Goal: Task Accomplishment & Management: Manage account settings

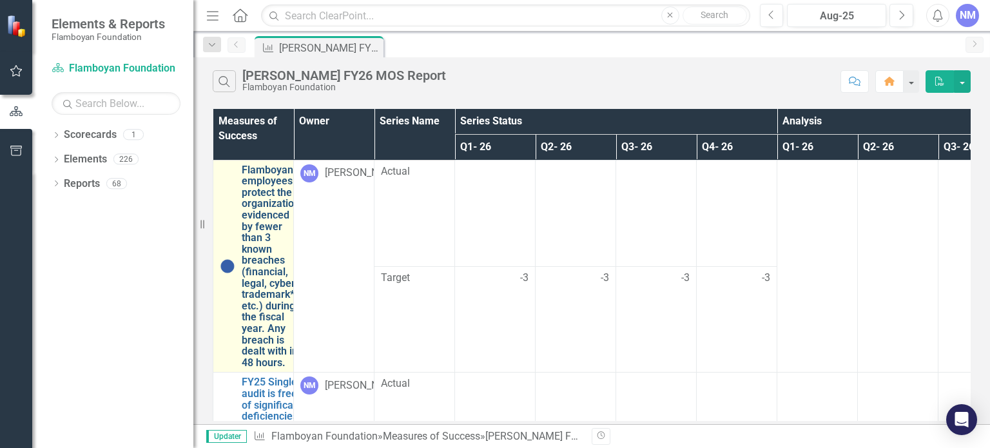
click at [249, 225] on link "Flamboyan employees protect the organization evidenced by fewer than 3 known br…" at bounding box center [271, 266] width 58 height 204
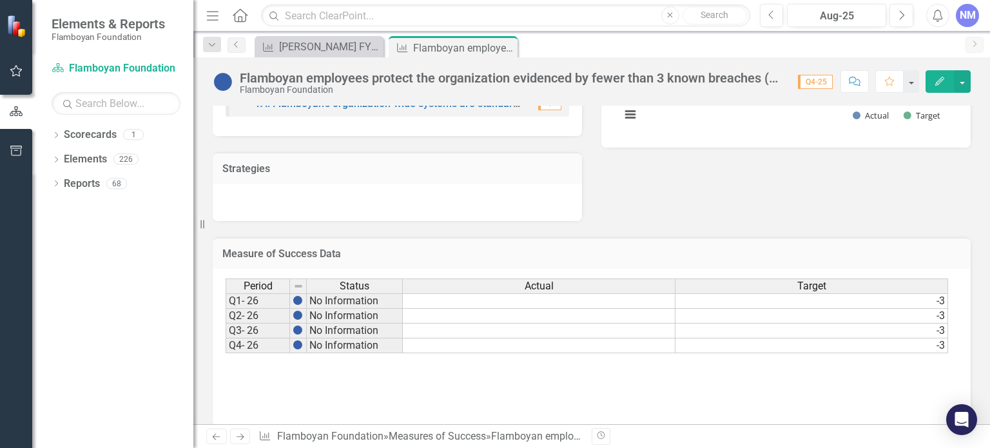
scroll to position [327, 0]
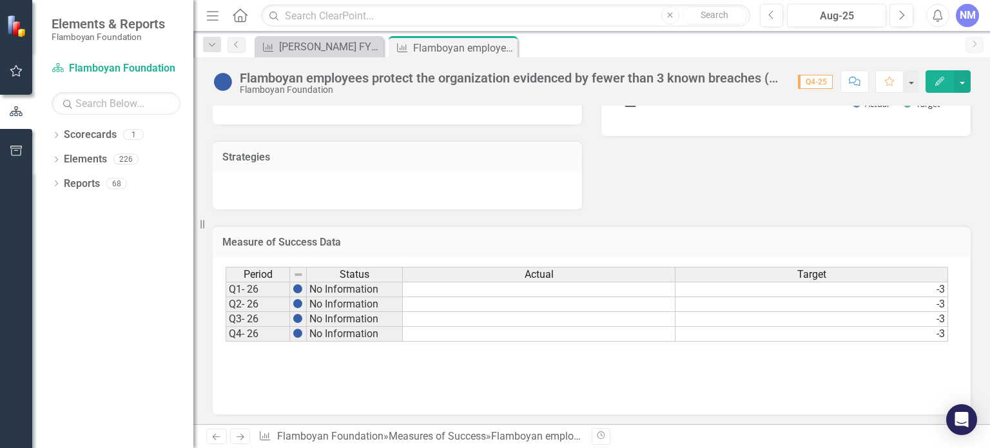
click at [629, 285] on td at bounding box center [539, 289] width 273 height 15
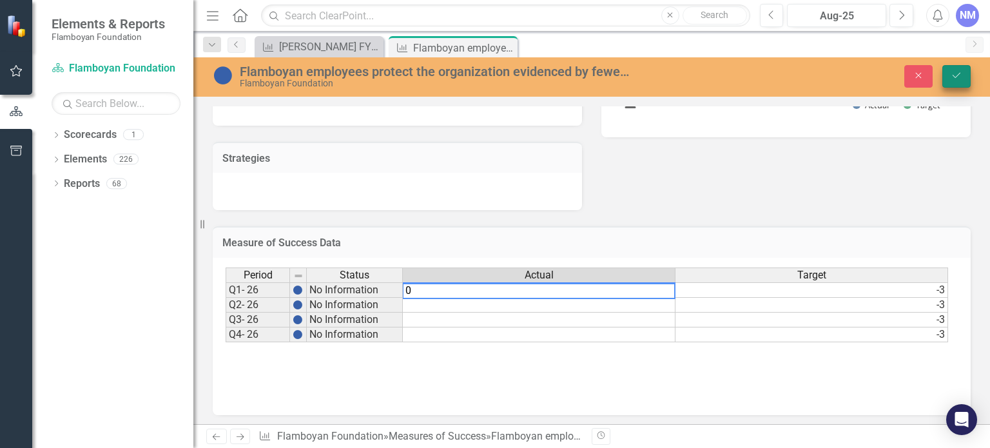
type textarea "0"
click at [953, 79] on icon "Save" at bounding box center [956, 75] width 12 height 9
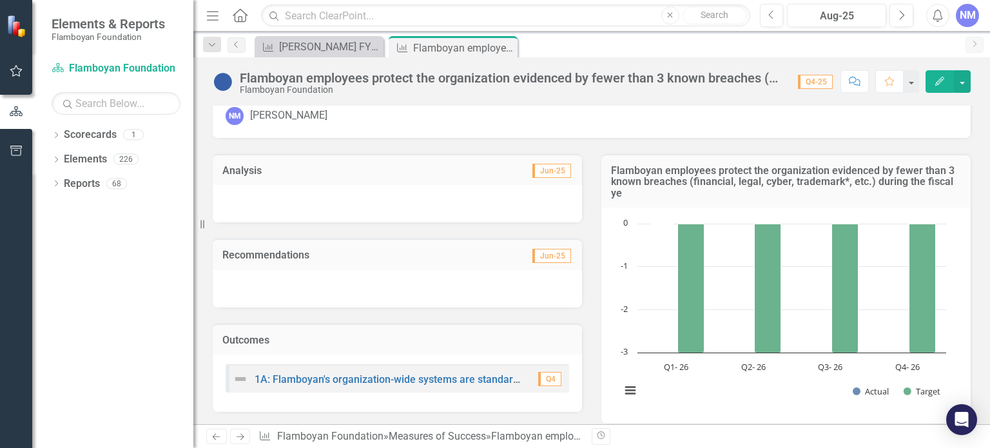
scroll to position [28, 0]
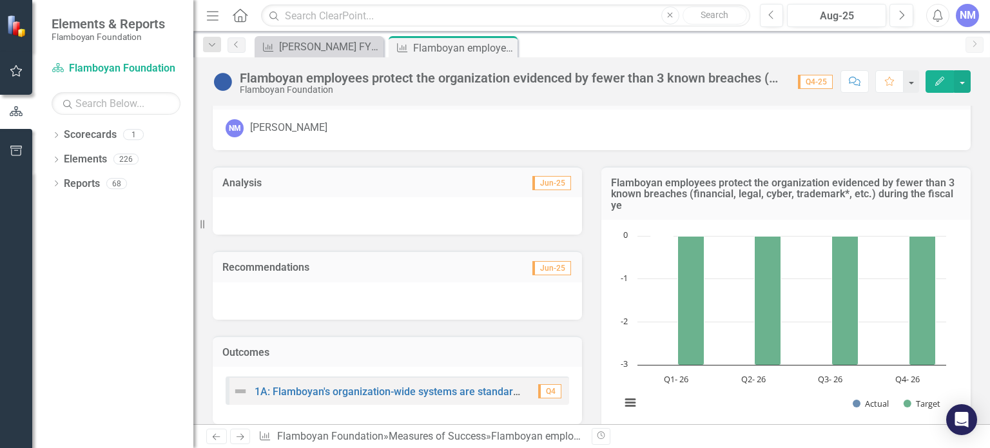
click at [321, 203] on div at bounding box center [397, 215] width 369 height 37
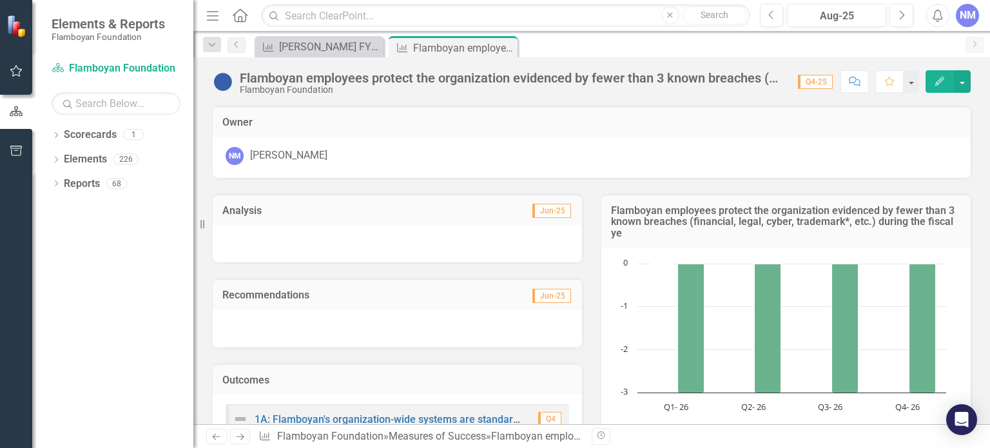
click at [282, 236] on div at bounding box center [397, 243] width 369 height 37
click at [892, 15] on button "Next" at bounding box center [901, 15] width 24 height 23
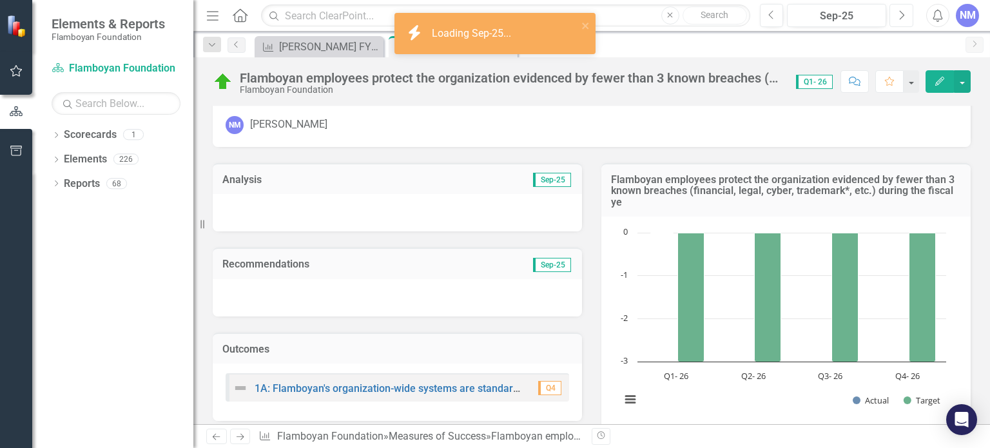
scroll to position [28, 0]
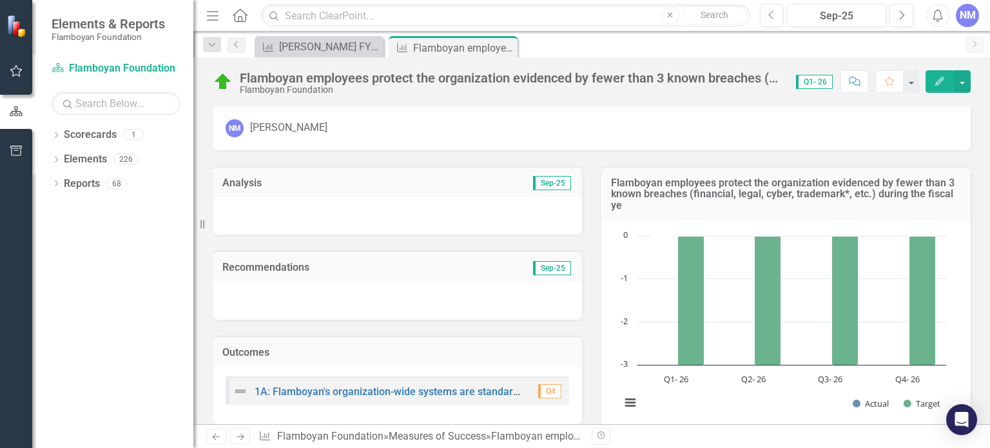
click at [360, 215] on div at bounding box center [397, 215] width 369 height 37
click at [376, 203] on div at bounding box center [397, 215] width 369 height 37
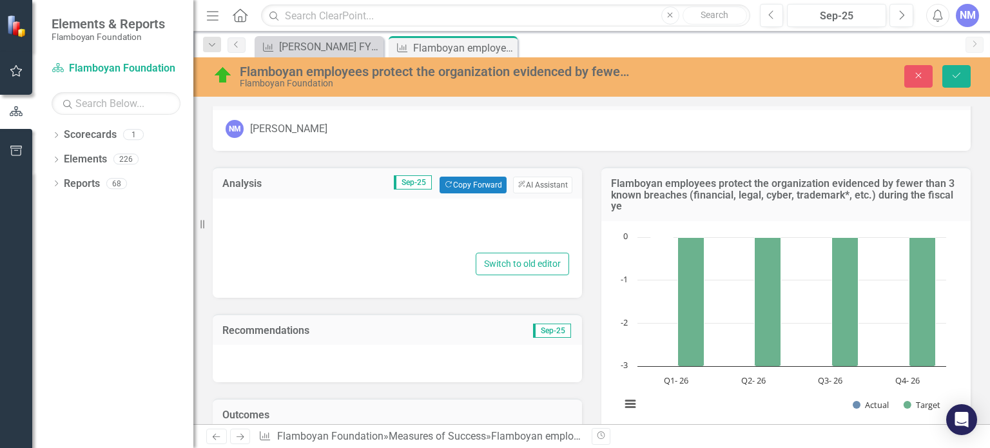
click at [349, 231] on div at bounding box center [396, 228] width 343 height 41
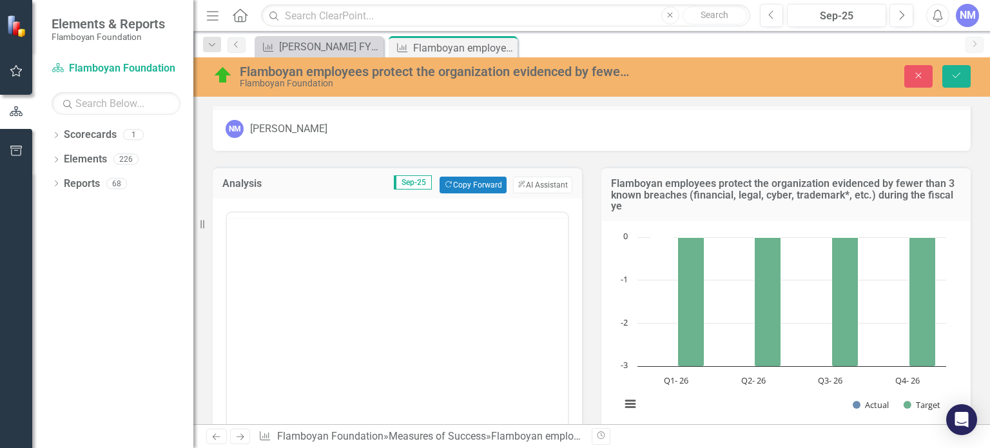
scroll to position [0, 0]
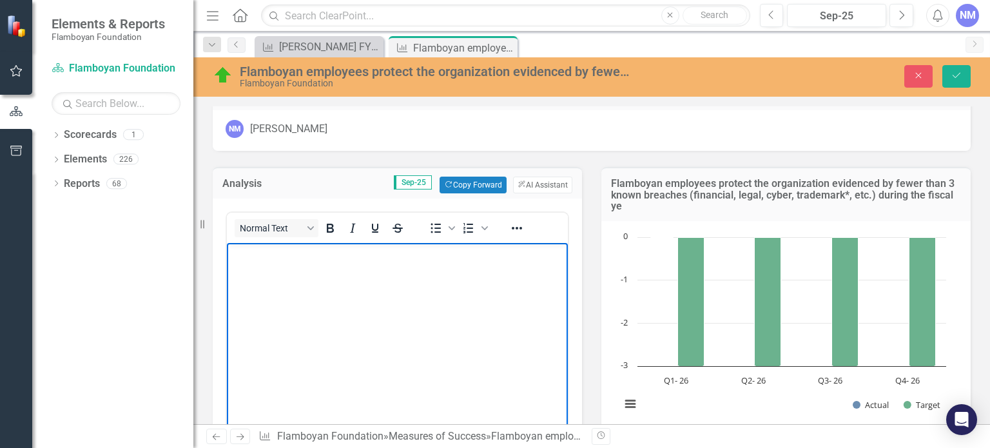
click at [313, 263] on body "Rich Text Area. Press ALT-0 for help." at bounding box center [397, 339] width 341 height 193
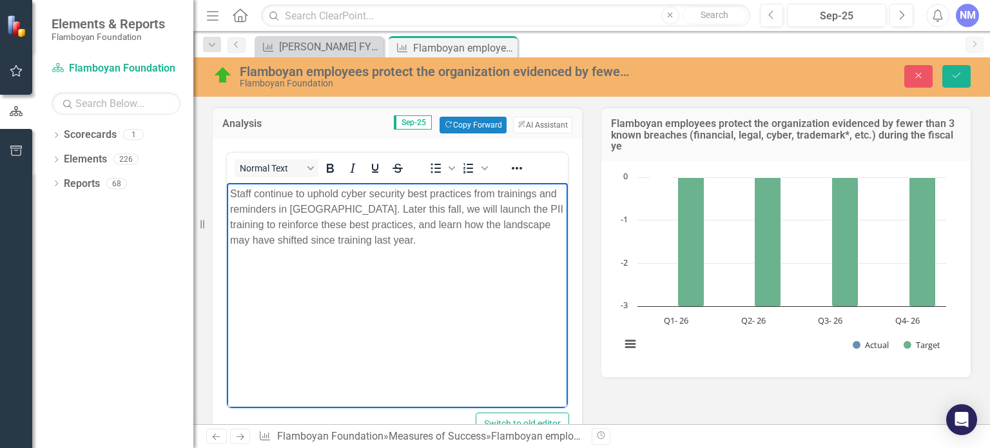
scroll to position [70, 0]
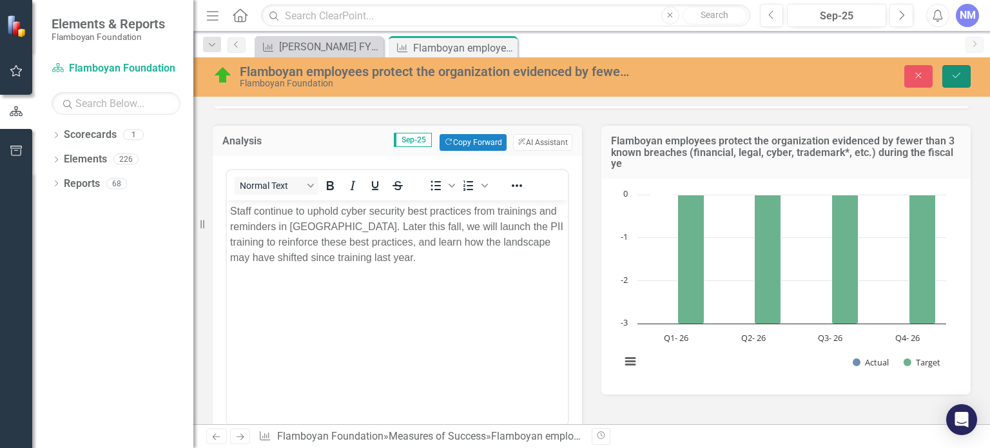
click at [966, 81] on button "Save" at bounding box center [956, 76] width 28 height 23
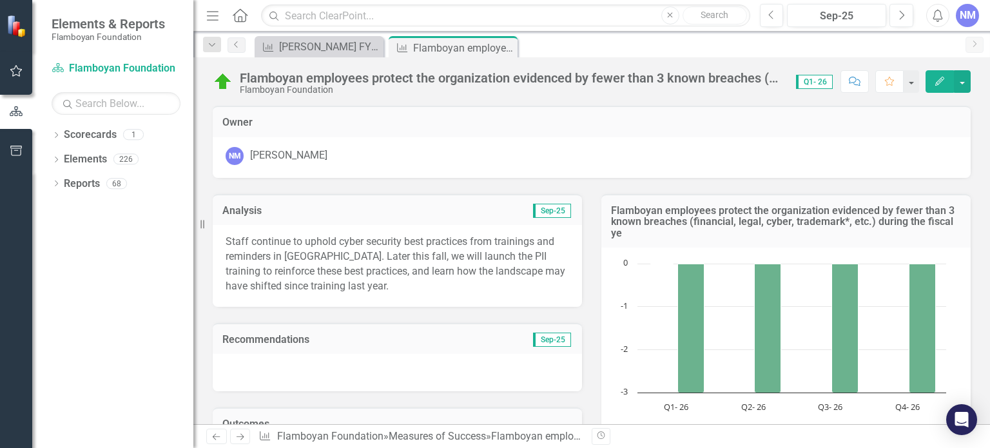
click at [285, 365] on div at bounding box center [397, 372] width 369 height 37
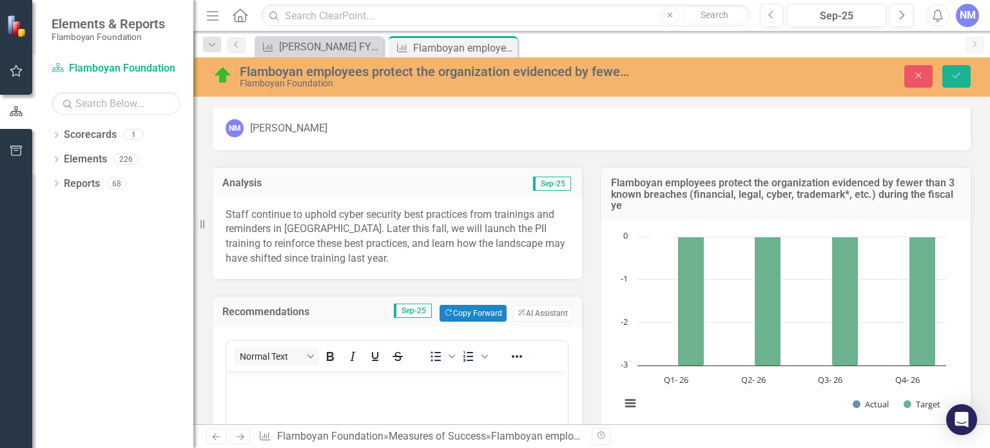
scroll to position [86, 0]
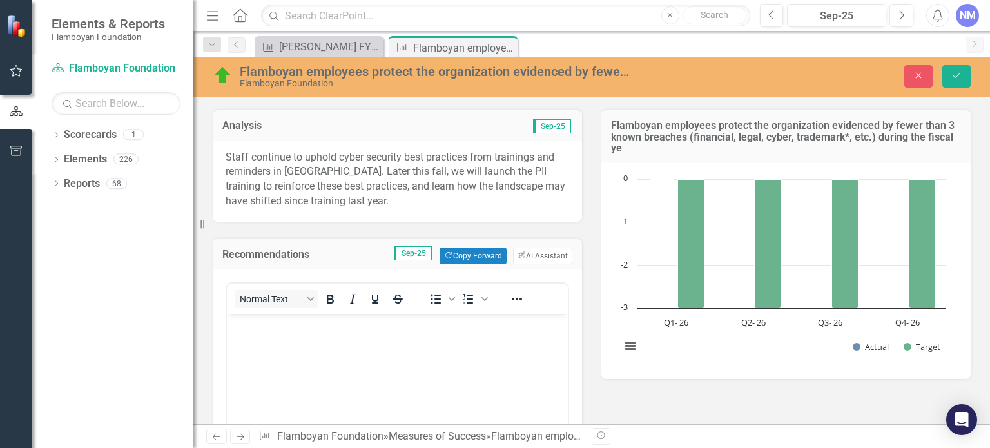
click at [311, 347] on body "Rich Text Area. Press ALT-0 for help." at bounding box center [397, 410] width 341 height 193
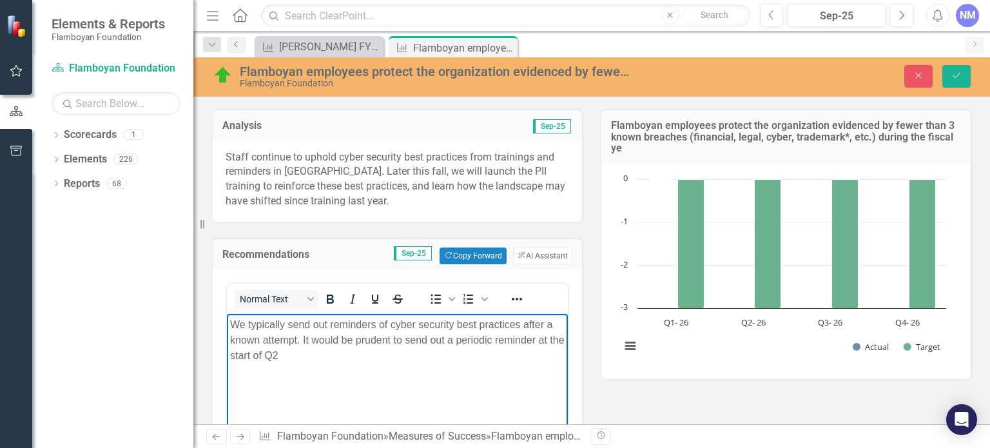
click at [470, 347] on p "We typically send out reminders of cyber security best practices after a known …" at bounding box center [397, 340] width 334 height 46
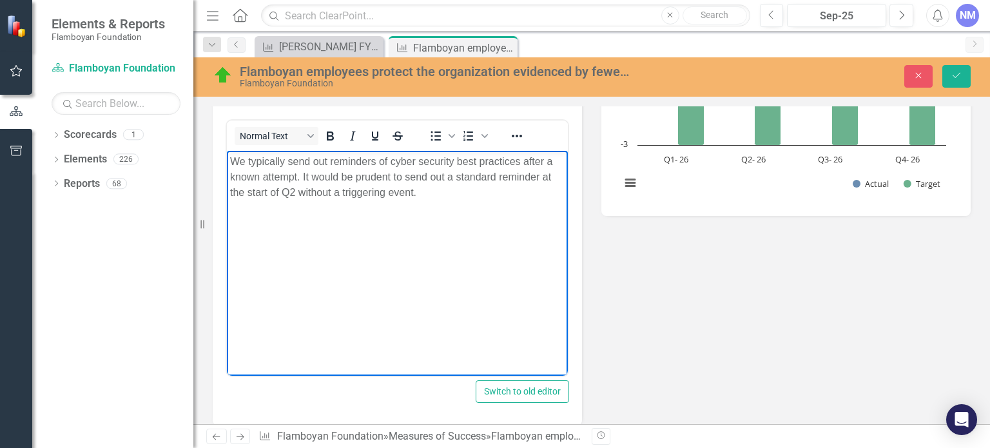
scroll to position [258, 0]
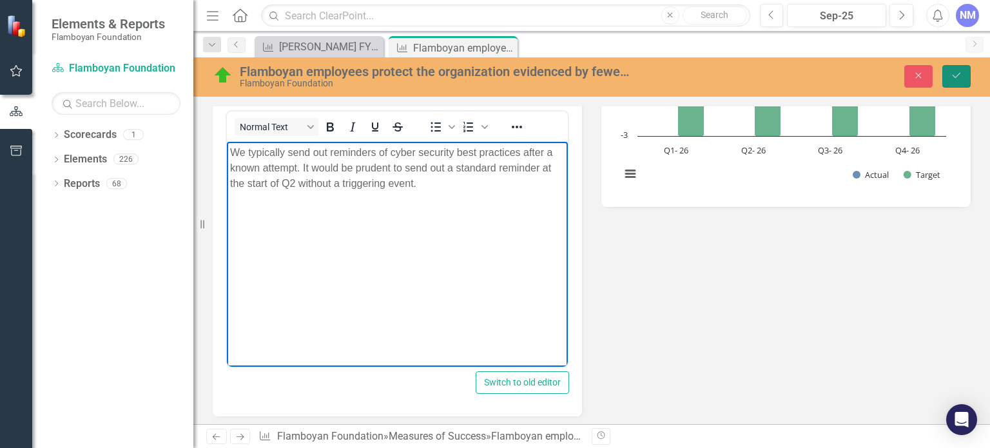
click at [952, 73] on icon "Save" at bounding box center [956, 75] width 12 height 9
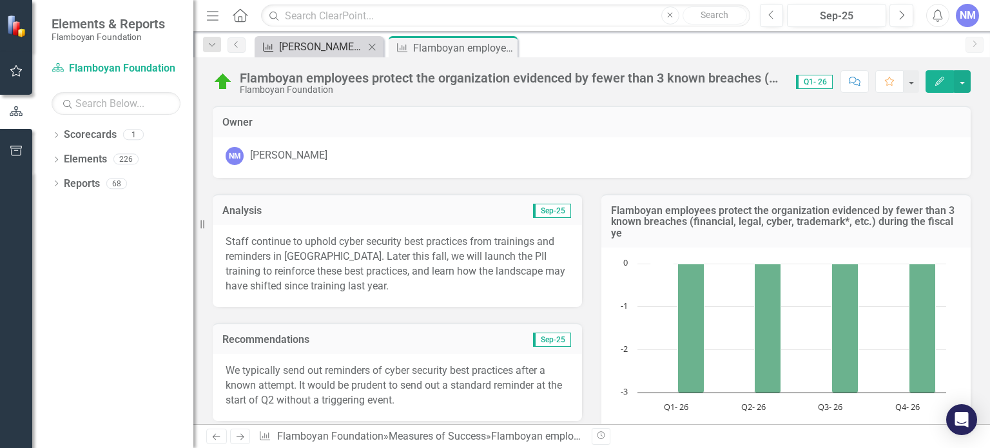
click at [333, 41] on div "[PERSON_NAME] FY26 MOS Report" at bounding box center [321, 47] width 85 height 16
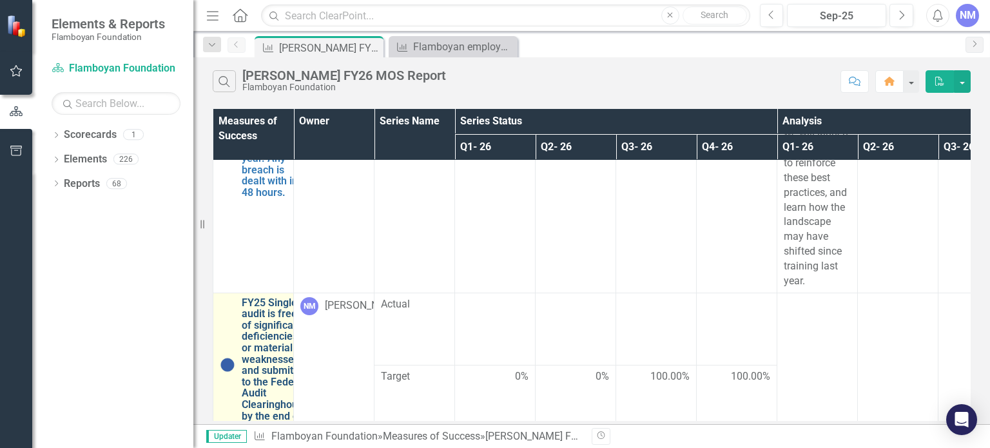
scroll to position [171, 0]
click at [255, 305] on link "FY25 Single audit is free of significant deficiencies or material weaknesses an…" at bounding box center [275, 364] width 67 height 136
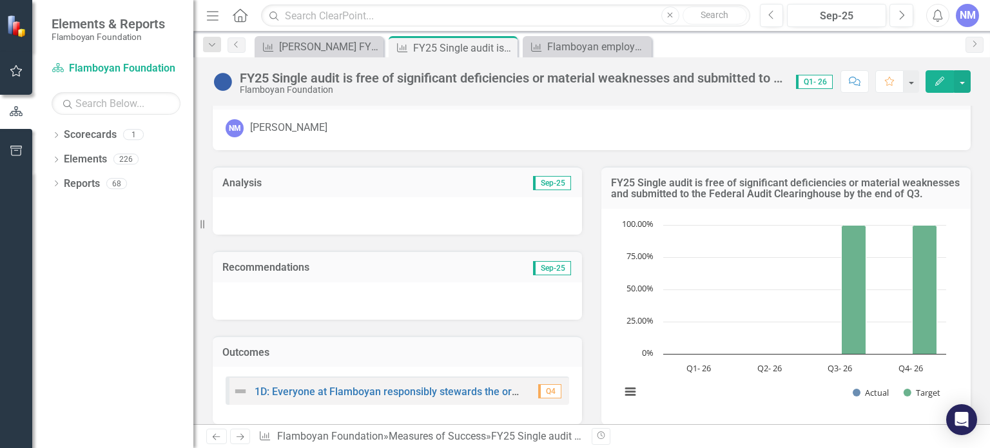
scroll to position [43, 0]
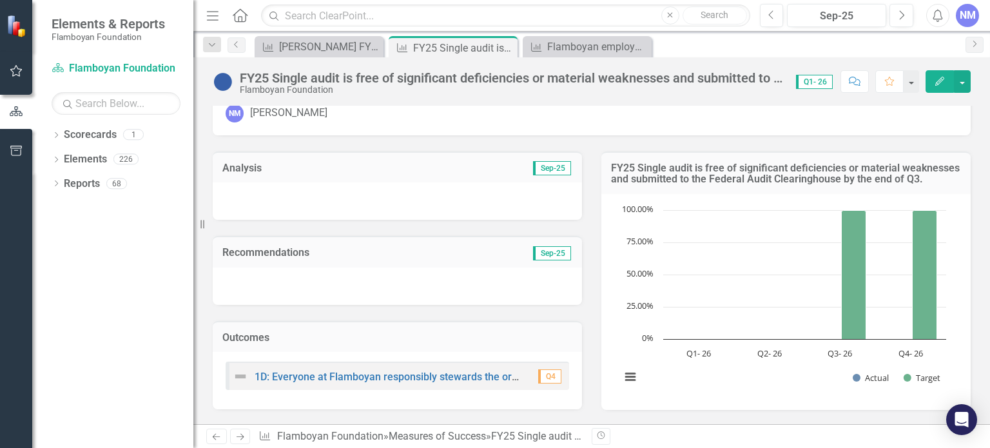
click at [245, 207] on div at bounding box center [397, 200] width 369 height 37
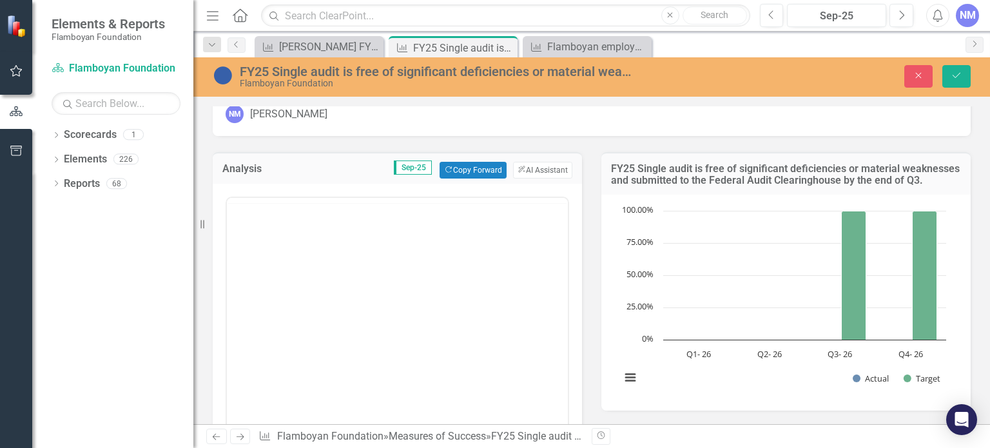
scroll to position [0, 0]
click at [285, 266] on body "Rich Text Area. Press ALT-0 for help." at bounding box center [397, 324] width 341 height 193
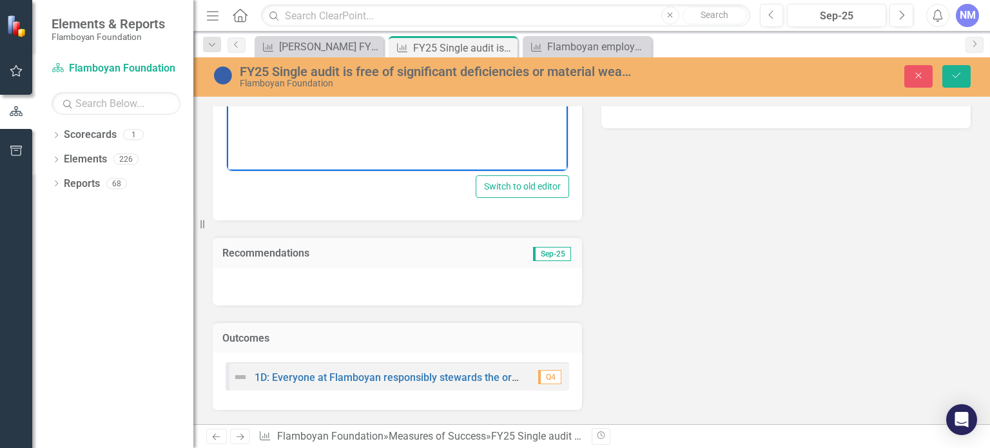
scroll to position [343, 0]
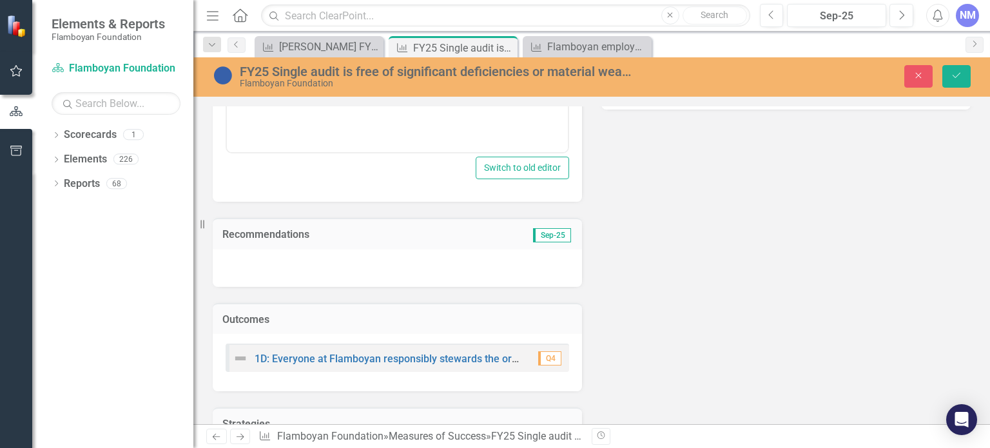
click at [352, 254] on div at bounding box center [397, 267] width 369 height 37
click at [303, 262] on div at bounding box center [397, 267] width 369 height 37
click at [303, 260] on div at bounding box center [397, 267] width 369 height 37
click at [964, 77] on button "Save" at bounding box center [956, 76] width 28 height 23
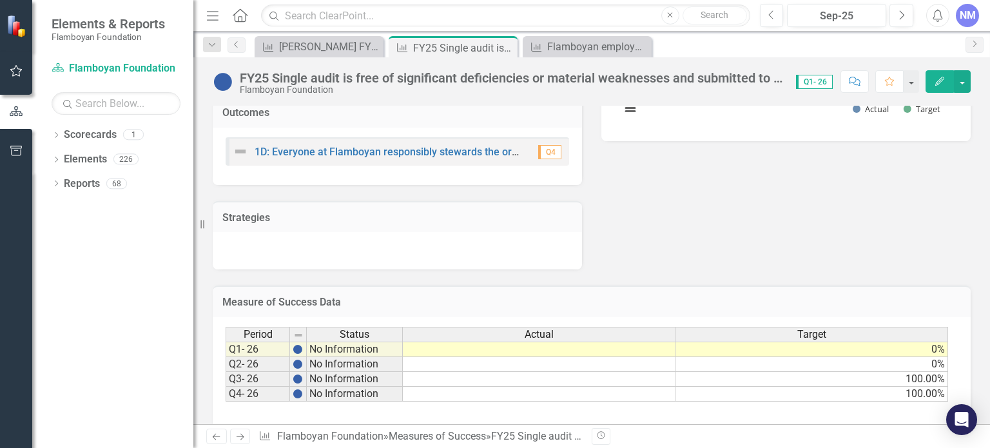
scroll to position [171, 0]
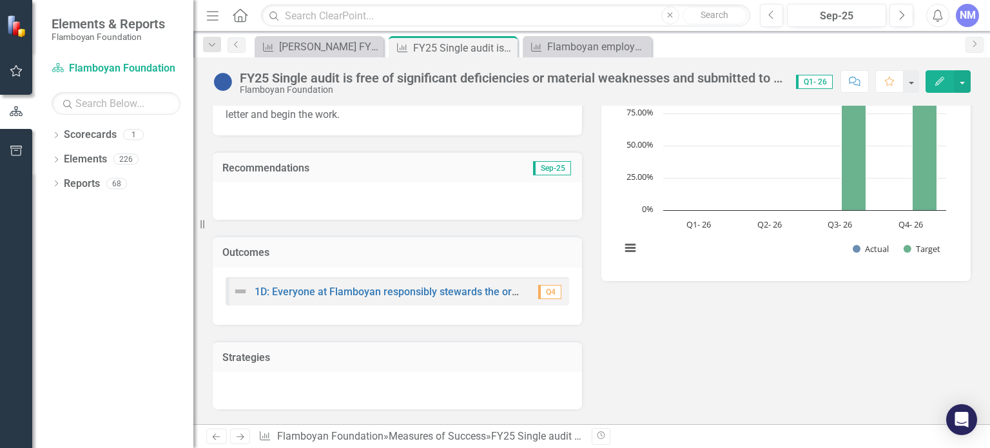
click at [312, 206] on div at bounding box center [397, 200] width 369 height 37
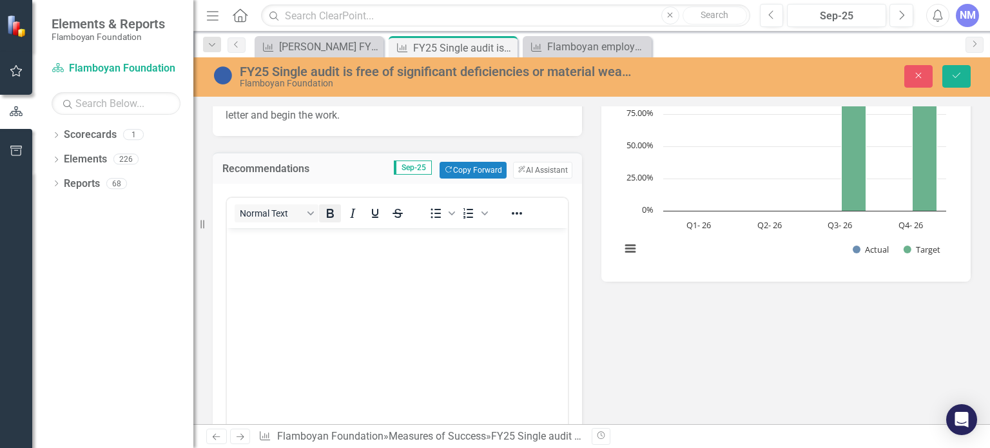
scroll to position [0, 0]
click at [385, 303] on body "Rich Text Area. Press ALT-0 for help." at bounding box center [397, 324] width 341 height 193
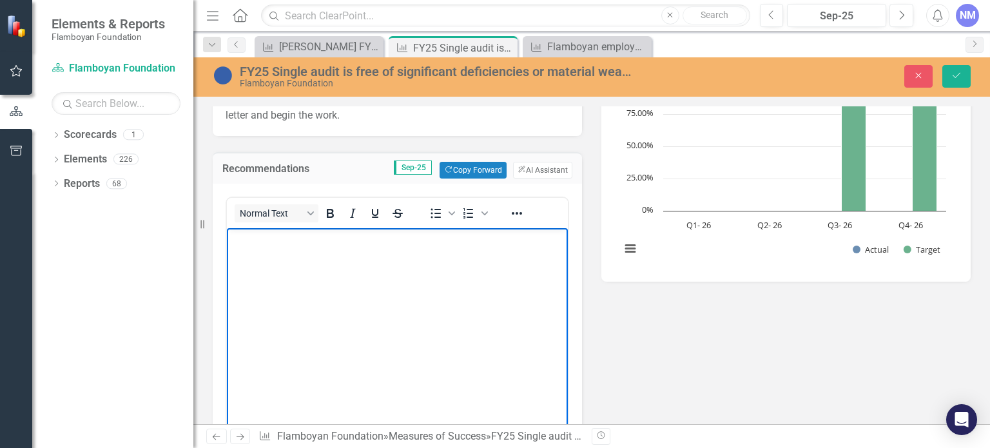
click at [431, 300] on body "Rich Text Area. Press ALT-0 for help." at bounding box center [397, 324] width 341 height 193
click at [383, 234] on p "Rich Text Area. Press ALT-0 for help." at bounding box center [397, 238] width 334 height 15
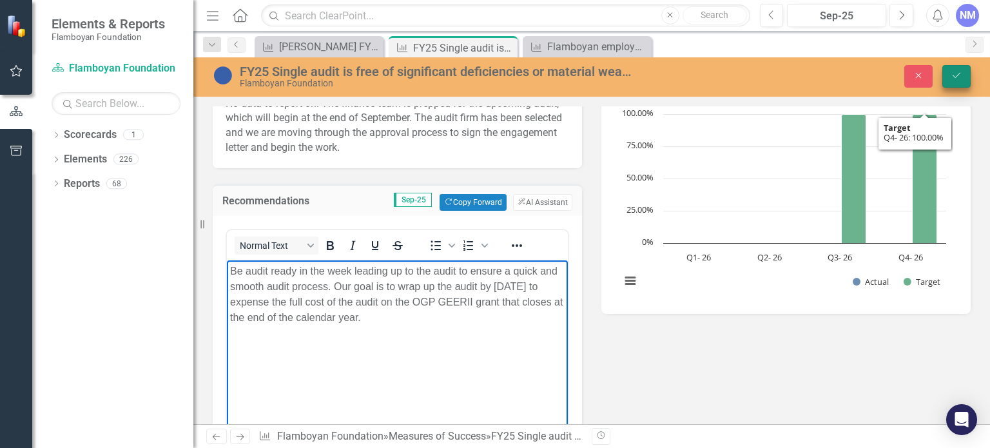
scroll to position [129, 0]
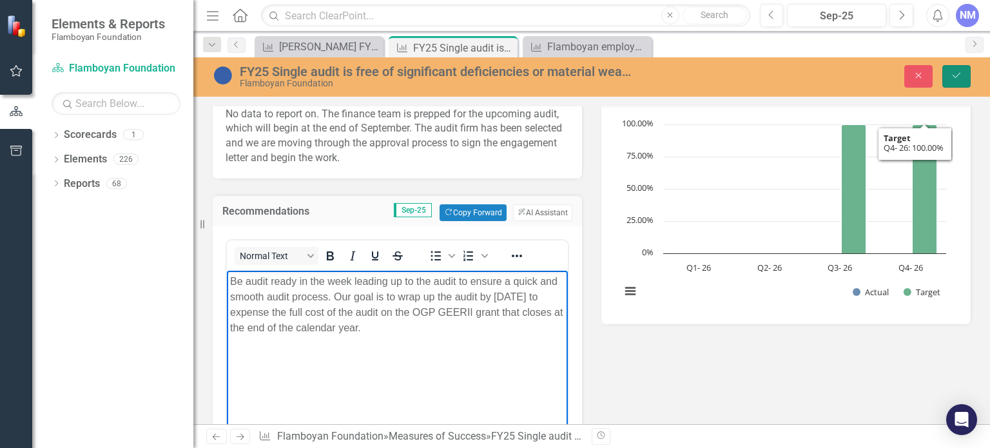
click at [966, 77] on button "Save" at bounding box center [956, 76] width 28 height 23
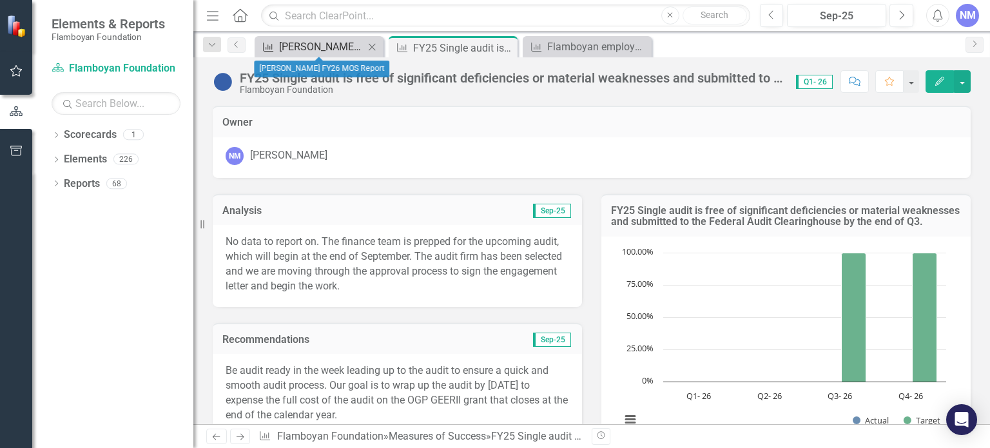
click at [280, 40] on div "[PERSON_NAME] FY26 MOS Report" at bounding box center [321, 47] width 85 height 16
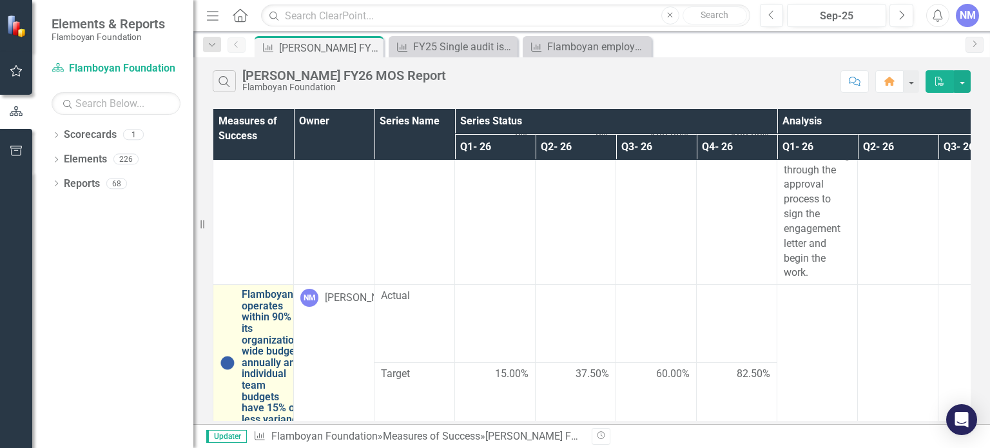
scroll to position [508, 0]
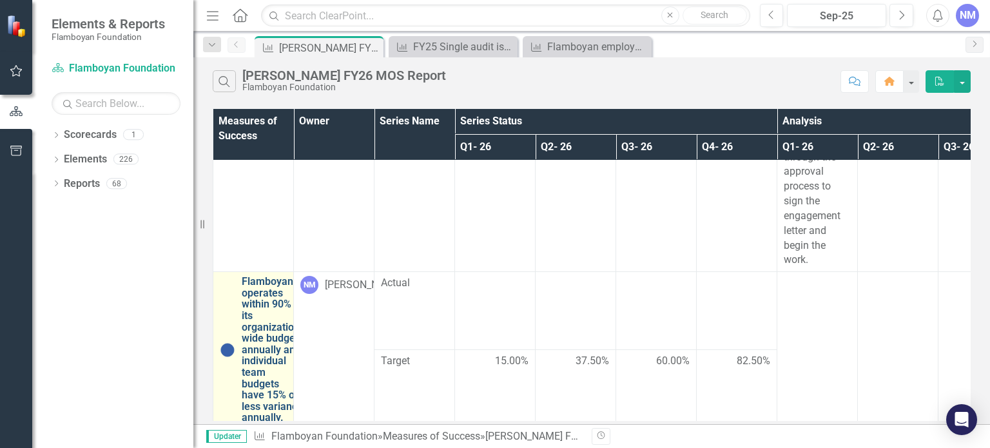
click at [271, 314] on link "Flamboyan operates within 90% of its organization-wide budget annually and indi…" at bounding box center [273, 350] width 62 height 148
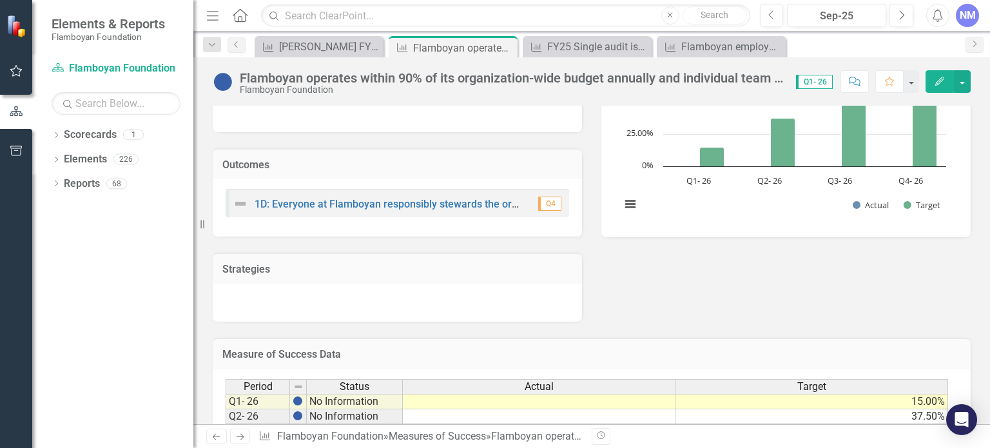
scroll to position [327, 0]
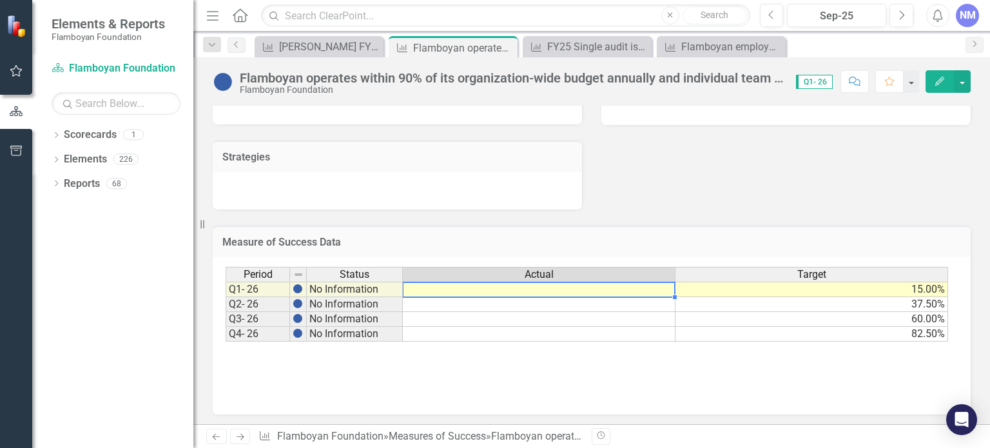
click at [552, 289] on td at bounding box center [539, 289] width 273 height 15
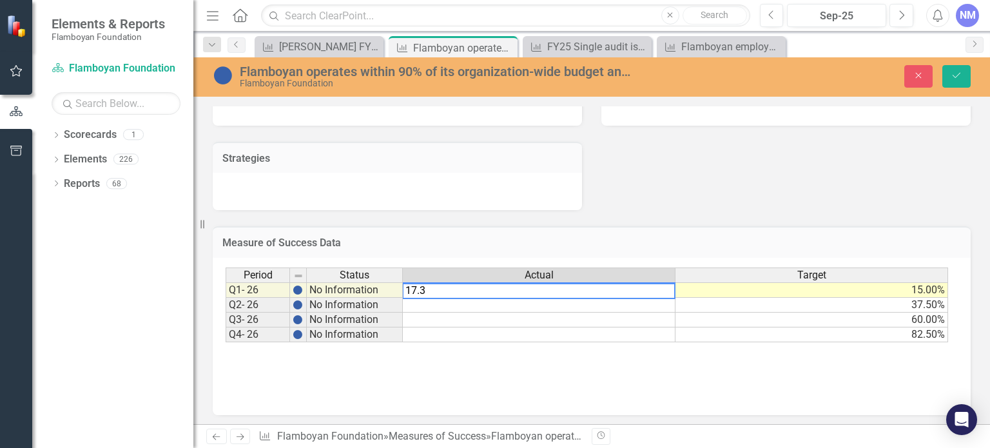
type textarea "17.36"
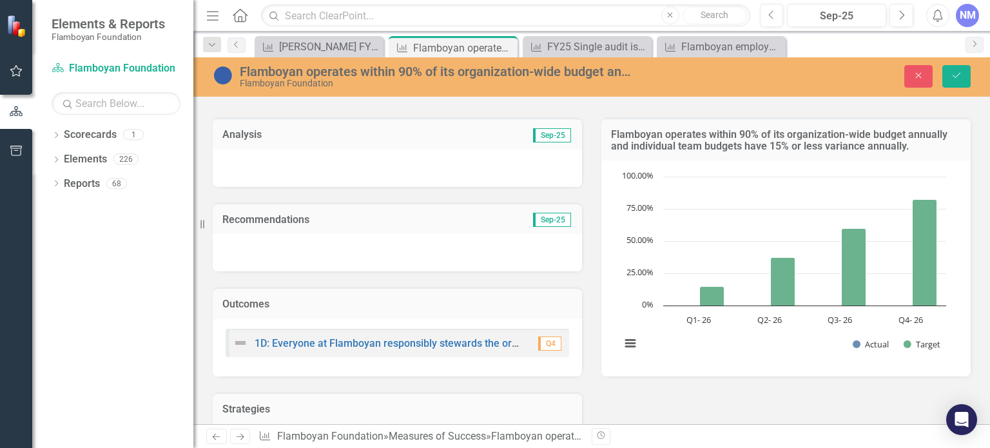
scroll to position [70, 0]
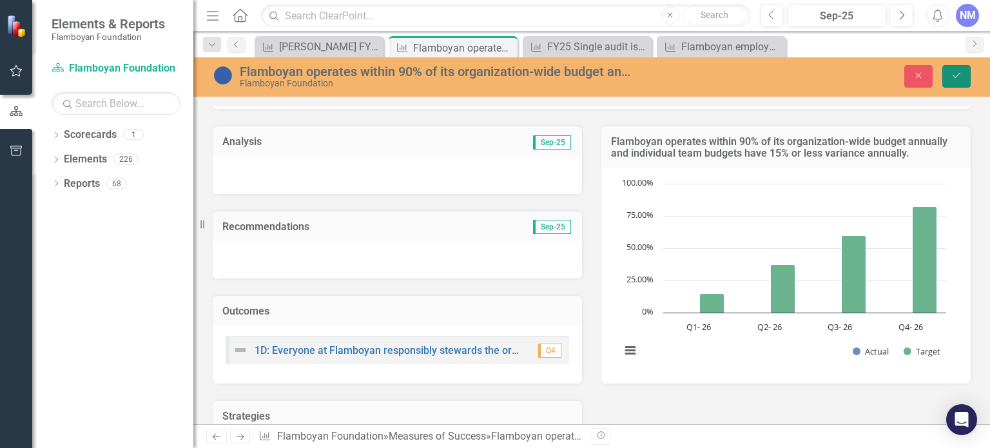
click at [955, 72] on icon "Save" at bounding box center [956, 75] width 12 height 9
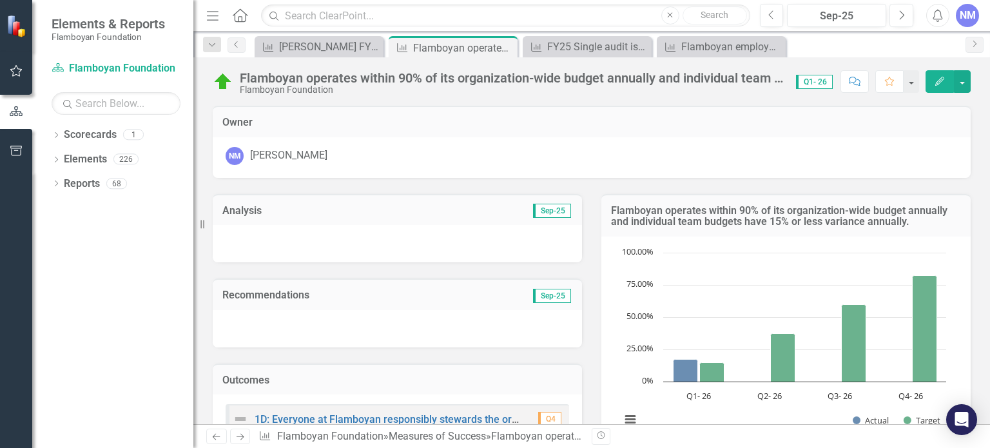
click at [388, 241] on div at bounding box center [397, 243] width 369 height 37
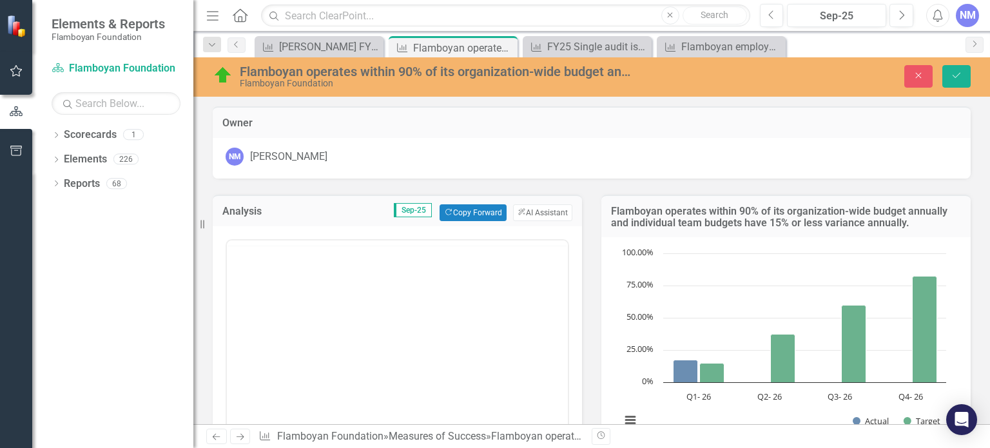
scroll to position [0, 0]
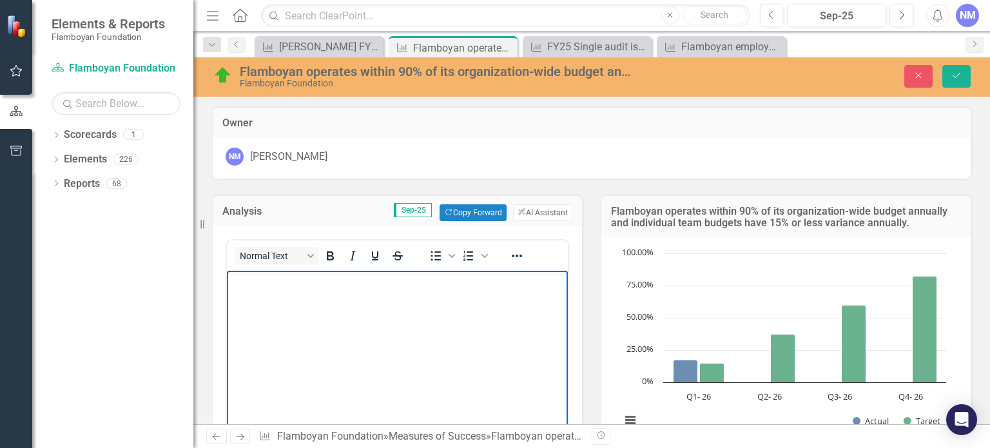
click at [307, 292] on body "Rich Text Area. Press ALT-0 for help." at bounding box center [397, 367] width 341 height 193
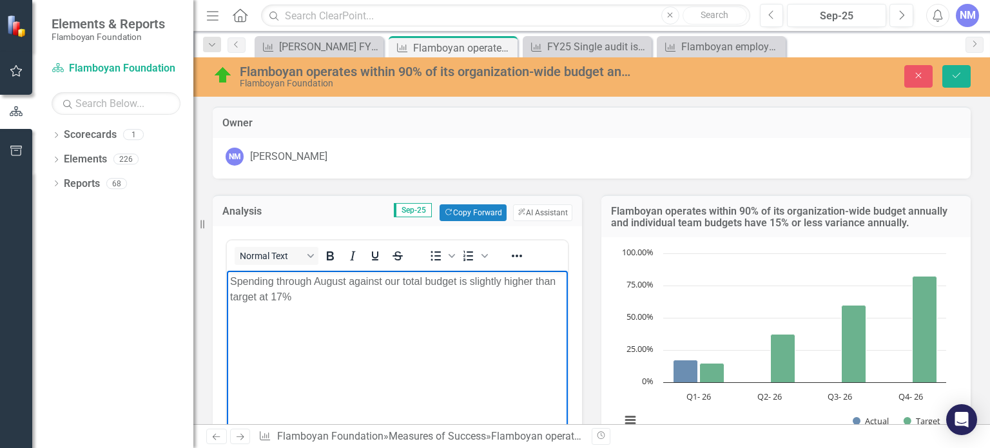
click at [385, 305] on body "Spending through August against our total budget is slightly higher than target…" at bounding box center [397, 367] width 341 height 193
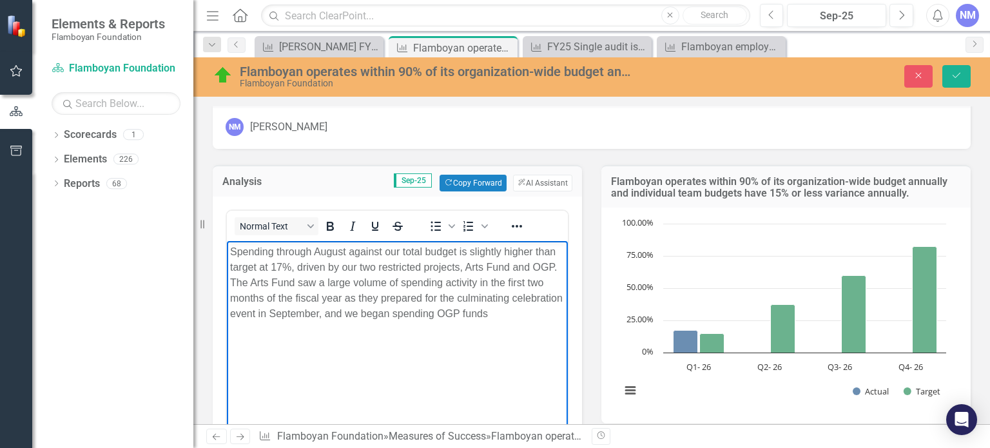
scroll to position [43, 0]
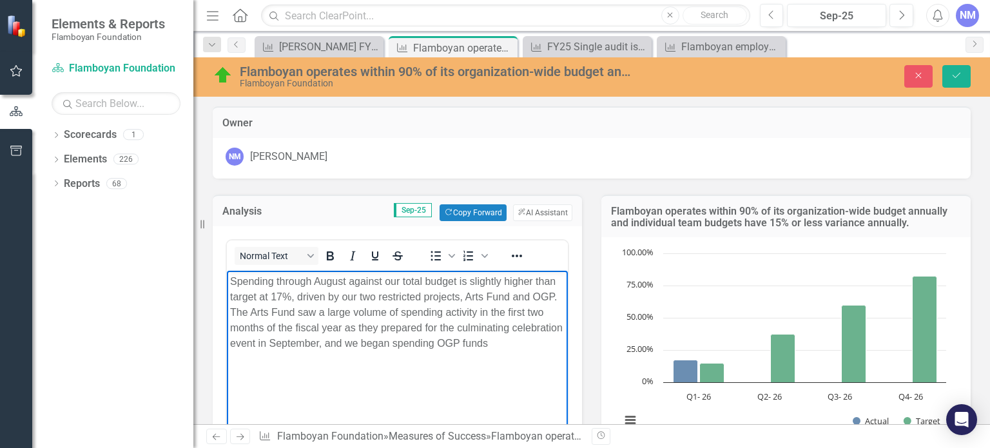
scroll to position [43, 0]
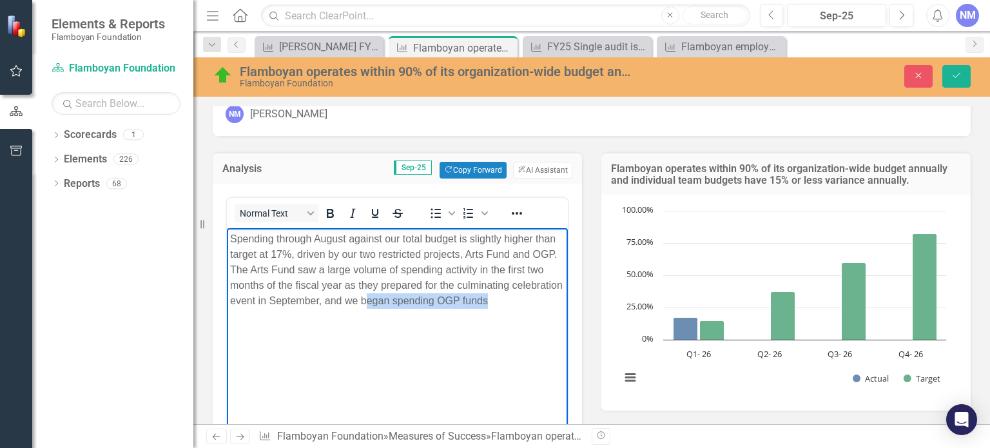
drag, startPoint x: 423, startPoint y: 301, endPoint x: 539, endPoint y: 307, distance: 116.1
click at [539, 307] on p "Spending through August against our total budget is slightly higher than target…" at bounding box center [397, 269] width 334 height 77
click at [541, 305] on p "Spending through August against our total budget is slightly higher than target…" at bounding box center [397, 269] width 334 height 77
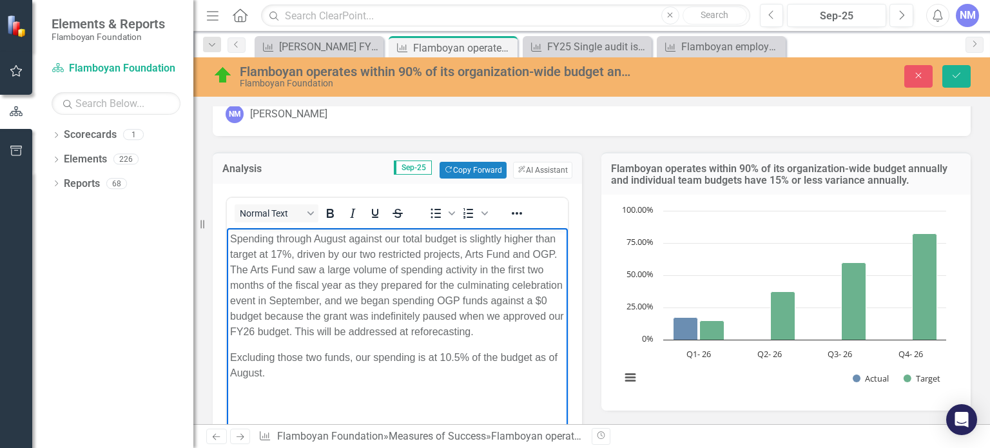
click at [407, 236] on p "Spending through August against our total budget is slightly higher than target…" at bounding box center [397, 285] width 334 height 108
click at [236, 240] on p "Spending through August against our budget is slightly higher than target at 17…" at bounding box center [397, 285] width 334 height 108
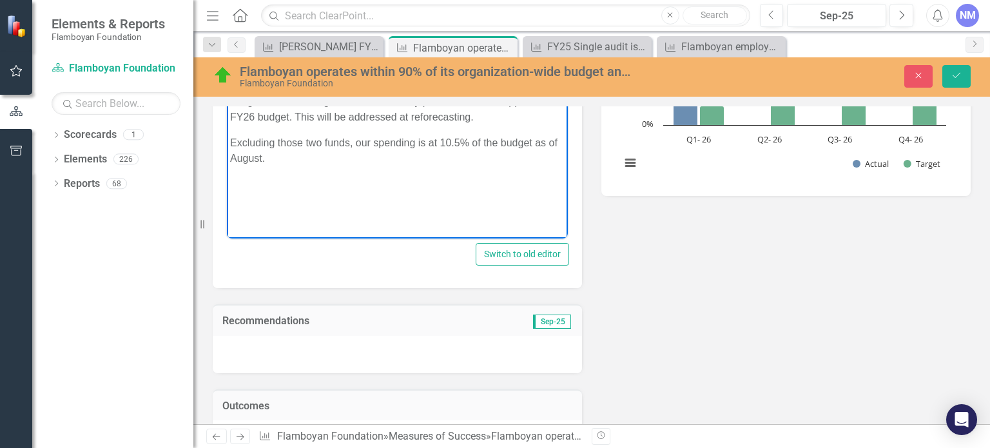
scroll to position [258, 0]
click at [322, 336] on div at bounding box center [397, 353] width 369 height 37
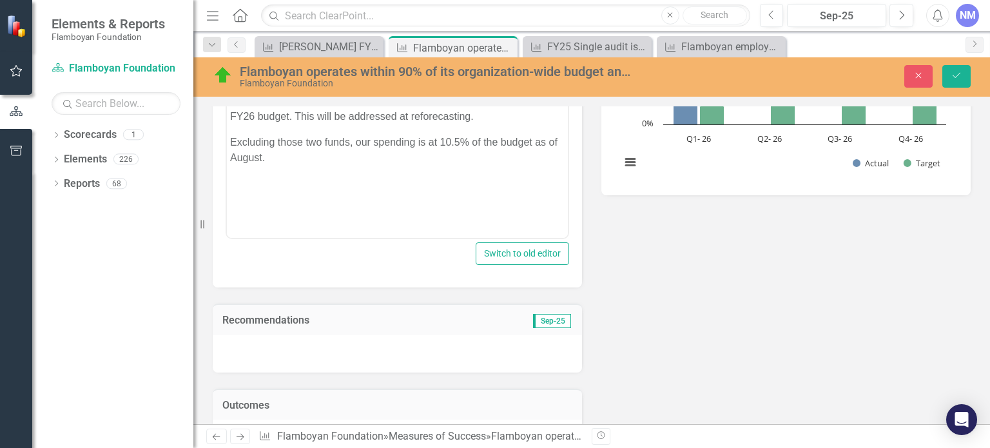
click at [313, 344] on div at bounding box center [397, 353] width 369 height 37
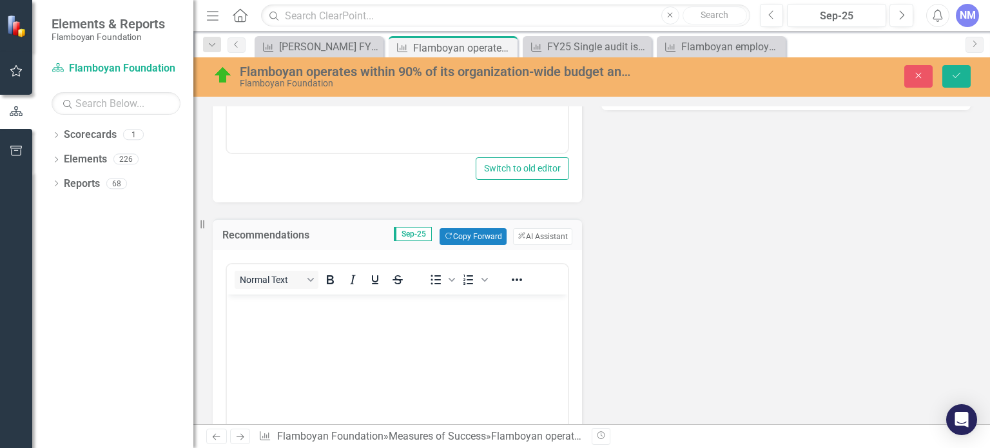
scroll to position [387, 0]
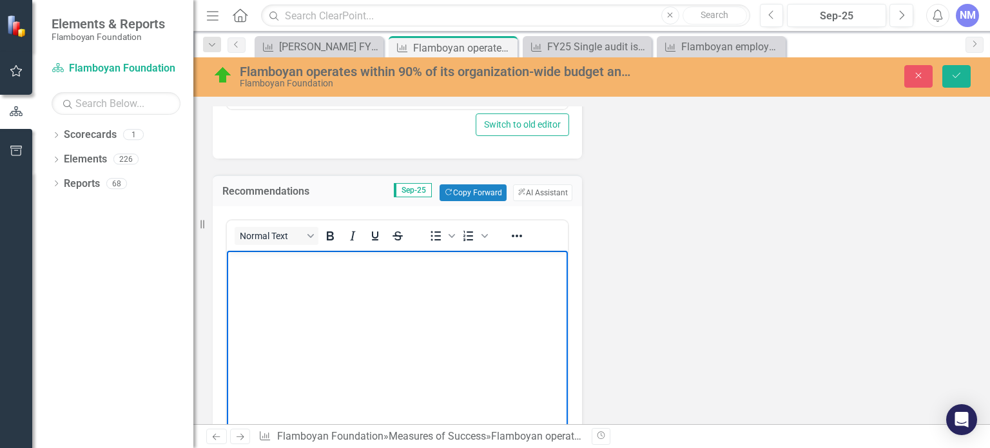
click at [294, 301] on body "Rich Text Area. Press ALT-0 for help." at bounding box center [397, 347] width 341 height 193
click at [360, 297] on body "Rich Text Area. Press ALT-0 for help." at bounding box center [397, 347] width 341 height 193
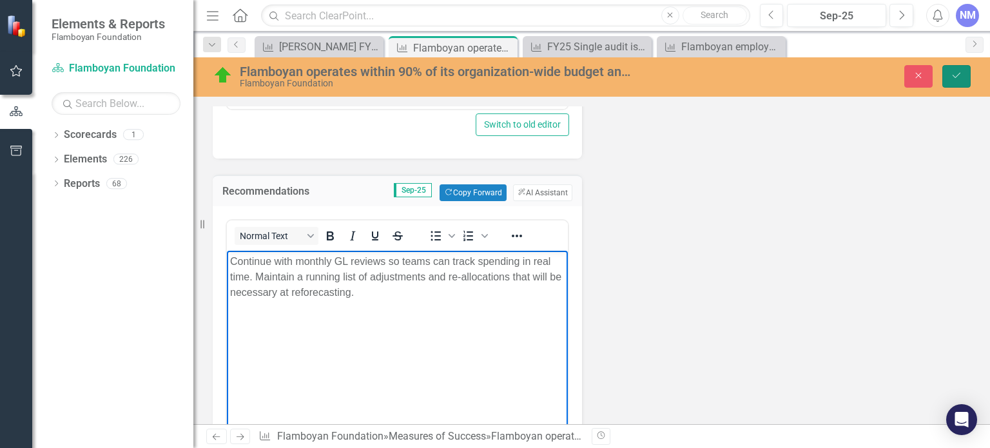
click at [948, 75] on button "Save" at bounding box center [956, 76] width 28 height 23
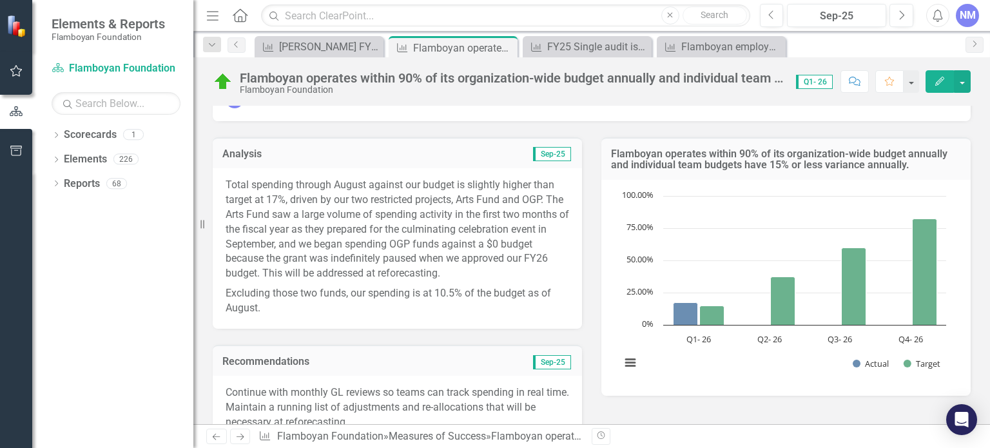
scroll to position [215, 0]
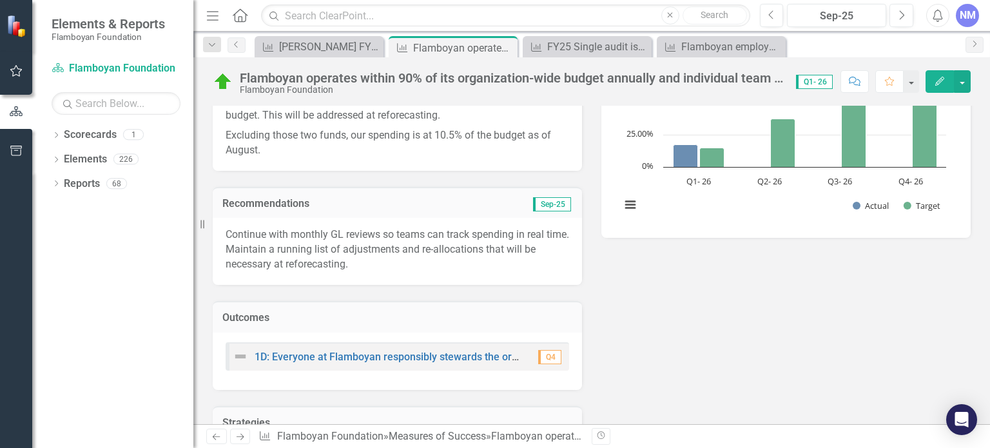
click at [392, 254] on p "Continue with monthly GL reviews so teams can track spending in real time. Main…" at bounding box center [396, 249] width 343 height 44
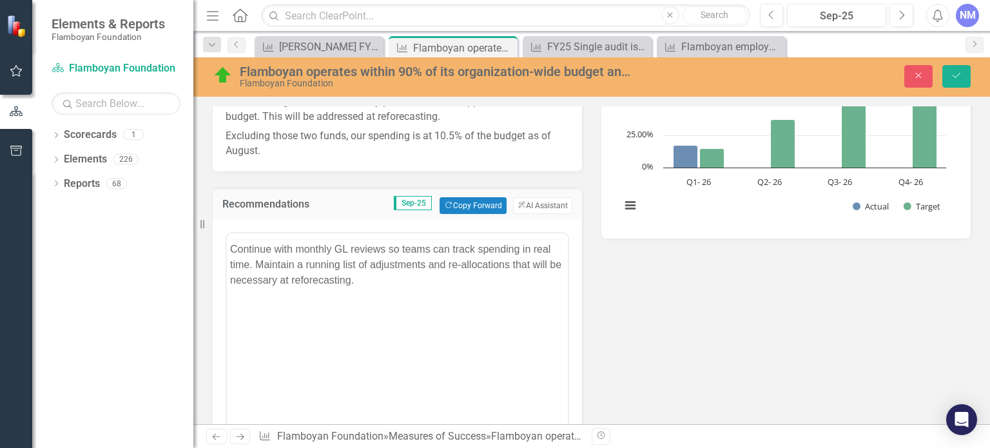
scroll to position [0, 0]
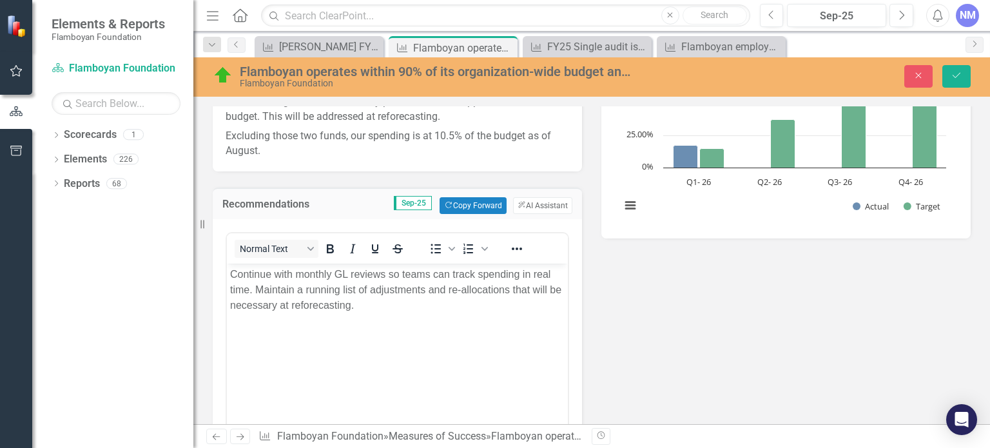
click at [272, 300] on p "Continue with monthly GL reviews so teams can track spending in real time. Main…" at bounding box center [397, 290] width 334 height 46
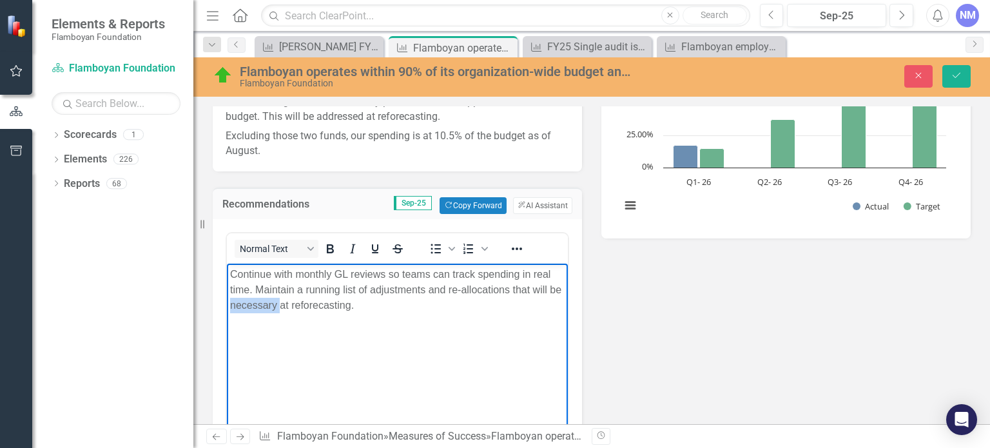
click at [272, 300] on p "Continue with monthly GL reviews so teams can track spending in real time. Main…" at bounding box center [397, 290] width 334 height 46
click at [966, 72] on button "Save" at bounding box center [956, 76] width 28 height 23
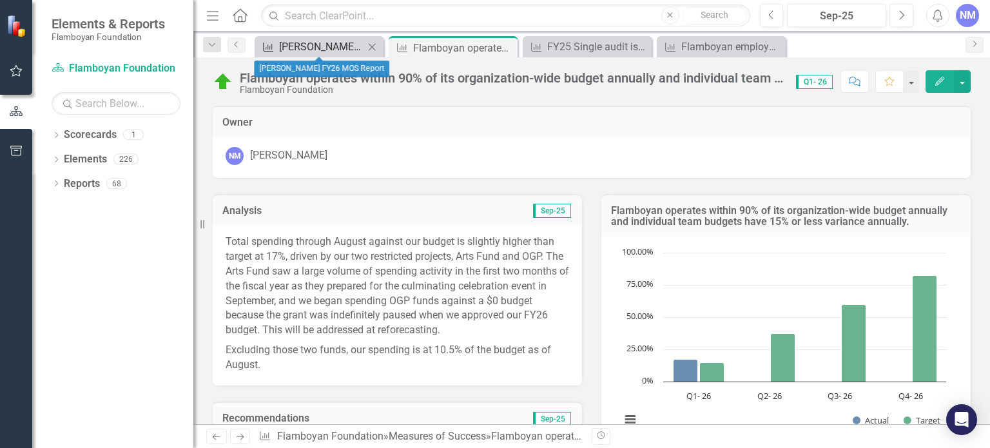
click at [327, 50] on div "[PERSON_NAME] FY26 MOS Report" at bounding box center [321, 47] width 85 height 16
